Goal: Task Accomplishment & Management: Use online tool/utility

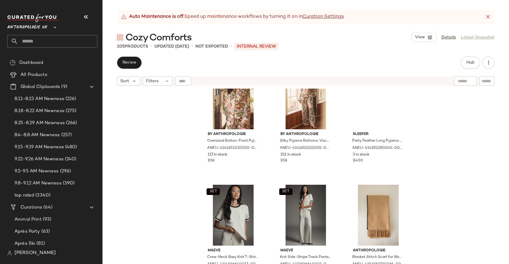
scroll to position [1904, 0]
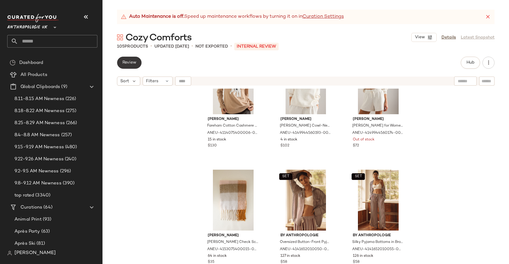
click at [125, 66] on button "Review" at bounding box center [129, 63] width 24 height 12
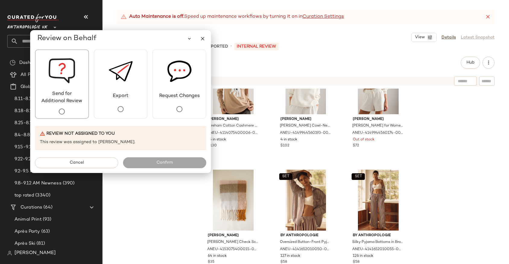
click at [80, 100] on span "Send for Additional Review" at bounding box center [62, 97] width 53 height 14
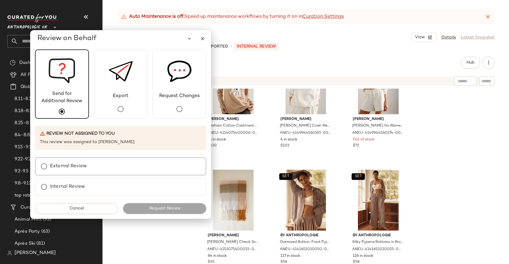
click at [72, 168] on label "External Review" at bounding box center [68, 166] width 37 height 12
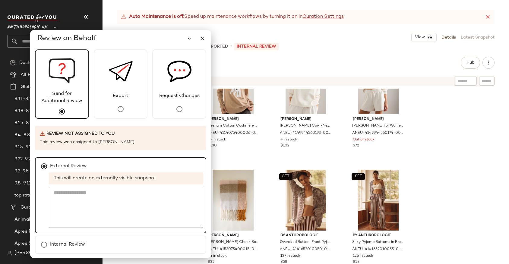
scroll to position [19, 0]
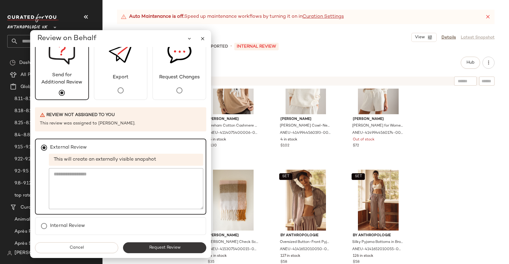
click at [157, 246] on span "Request Review" at bounding box center [165, 247] width 32 height 5
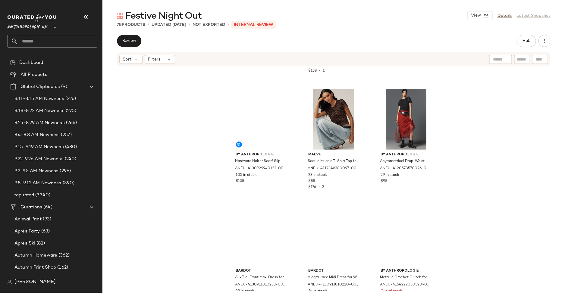
scroll to position [2800, 0]
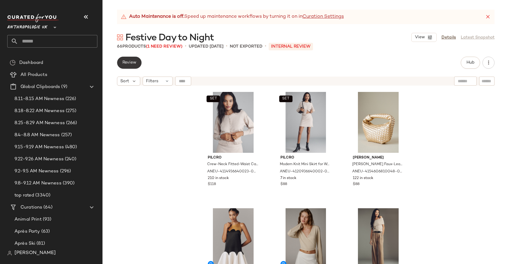
click at [127, 62] on span "Review" at bounding box center [129, 62] width 14 height 5
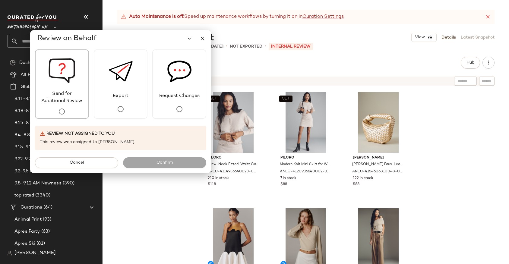
click at [61, 95] on span "Send for Additional Review" at bounding box center [62, 97] width 53 height 14
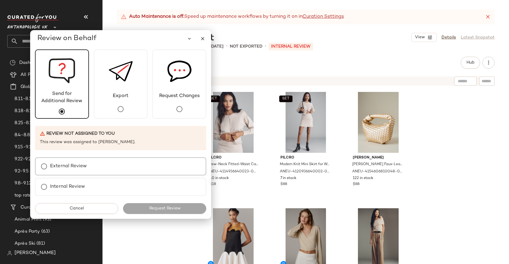
click at [78, 165] on label "External Review" at bounding box center [68, 166] width 37 height 12
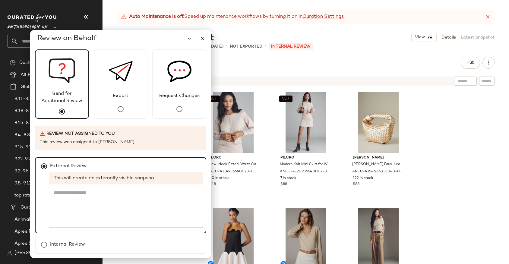
scroll to position [19, 0]
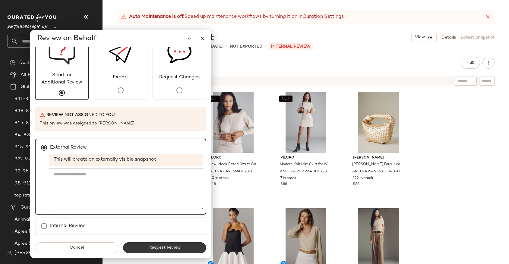
click at [157, 250] on button "Request Review" at bounding box center [164, 247] width 83 height 11
